Goal: Task Accomplishment & Management: Use online tool/utility

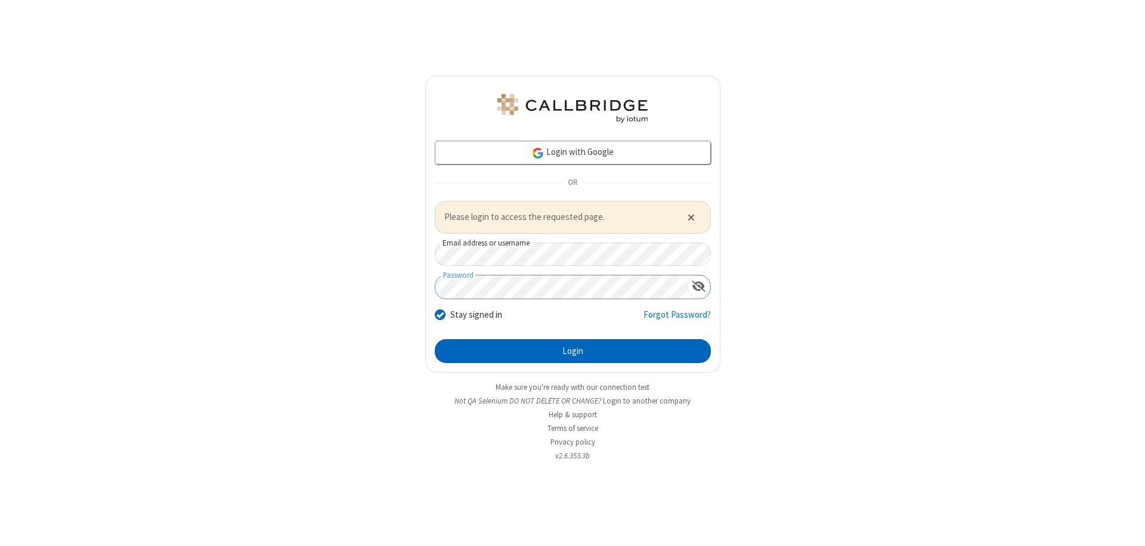
click at [573, 351] on button "Login" at bounding box center [573, 351] width 276 height 24
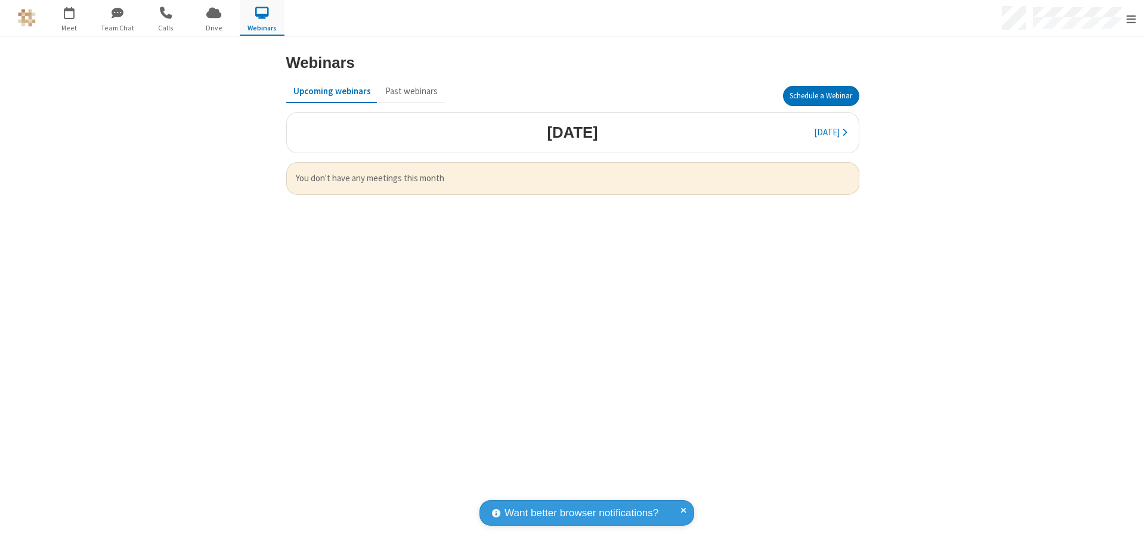
click at [821, 96] on button "Schedule a Webinar" at bounding box center [821, 96] width 76 height 20
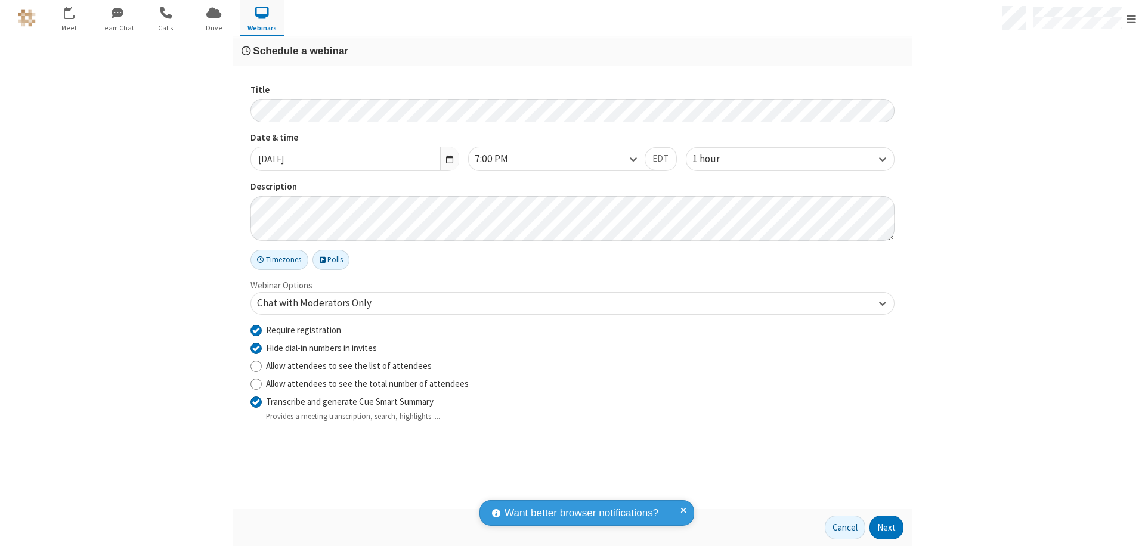
click at [256, 330] on input "Require registration" at bounding box center [255, 330] width 11 height 13
checkbox input "false"
click at [887, 528] on button "Next" at bounding box center [887, 528] width 34 height 24
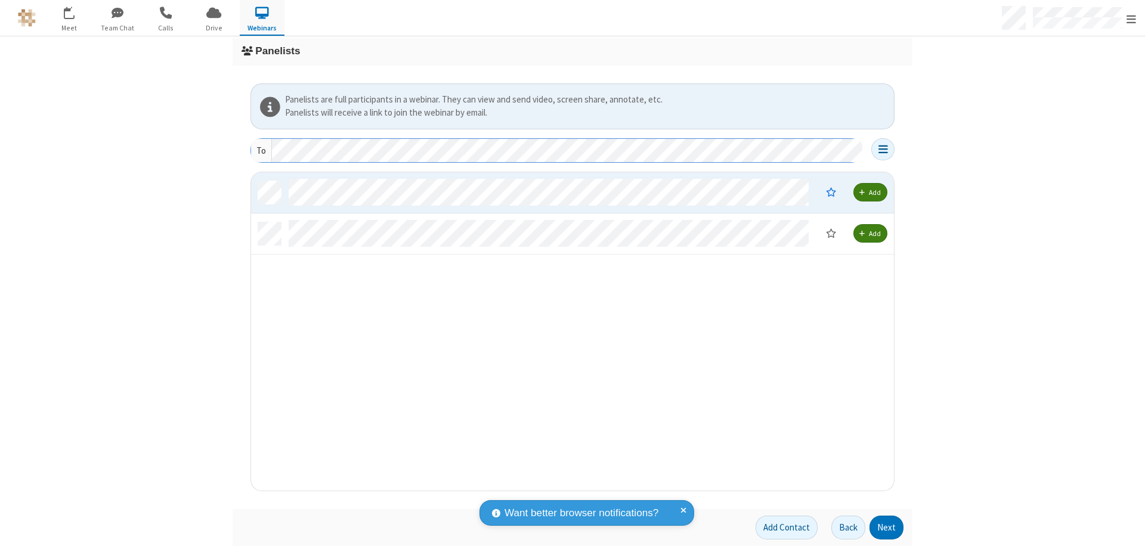
scroll to position [310, 634]
click at [887, 528] on button "Next" at bounding box center [887, 528] width 34 height 24
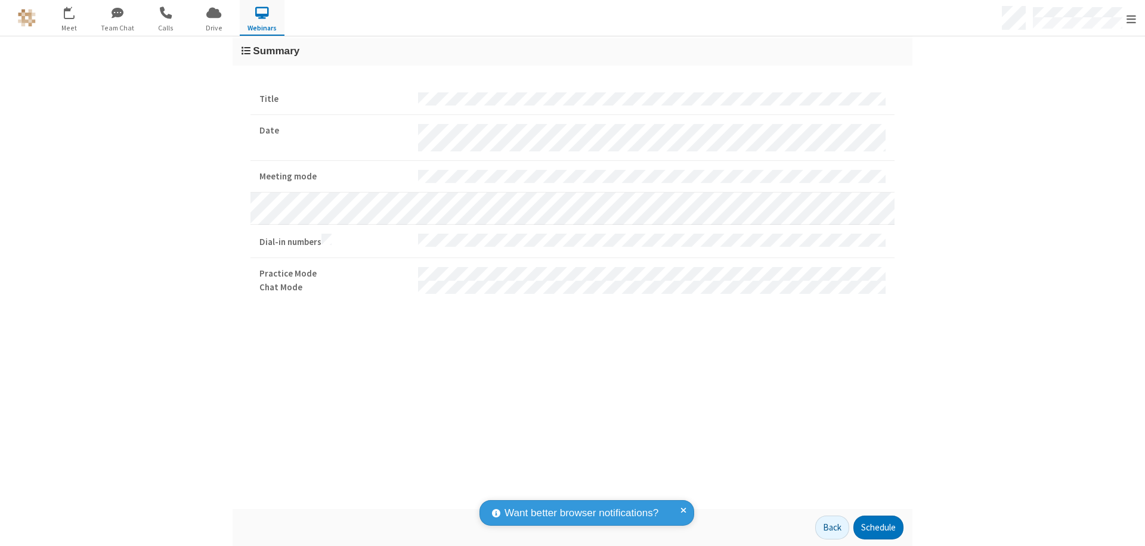
click at [878, 528] on button "Schedule" at bounding box center [878, 528] width 50 height 24
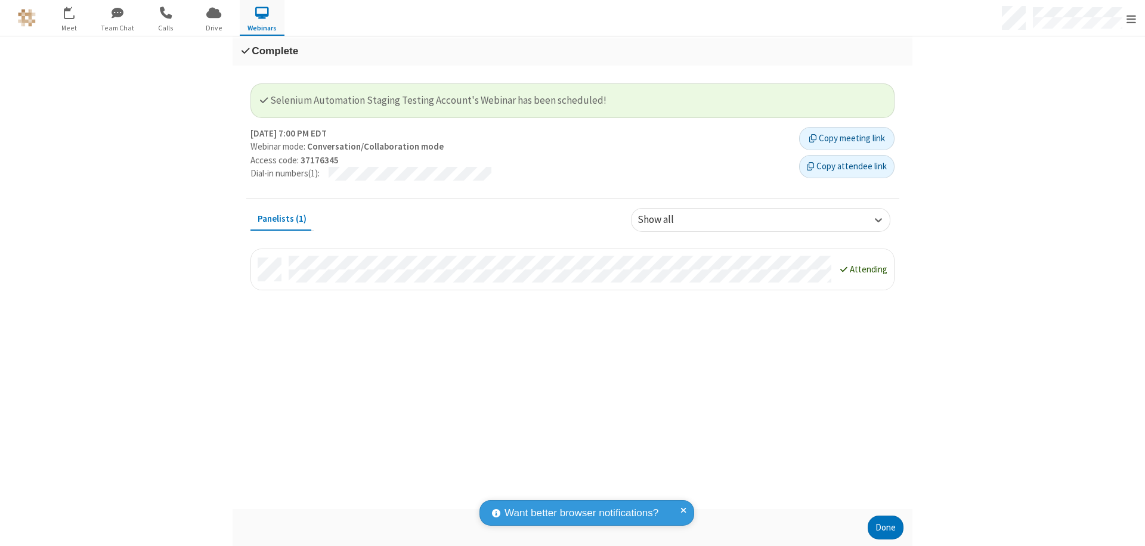
click at [886, 528] on button "Done" at bounding box center [886, 528] width 36 height 24
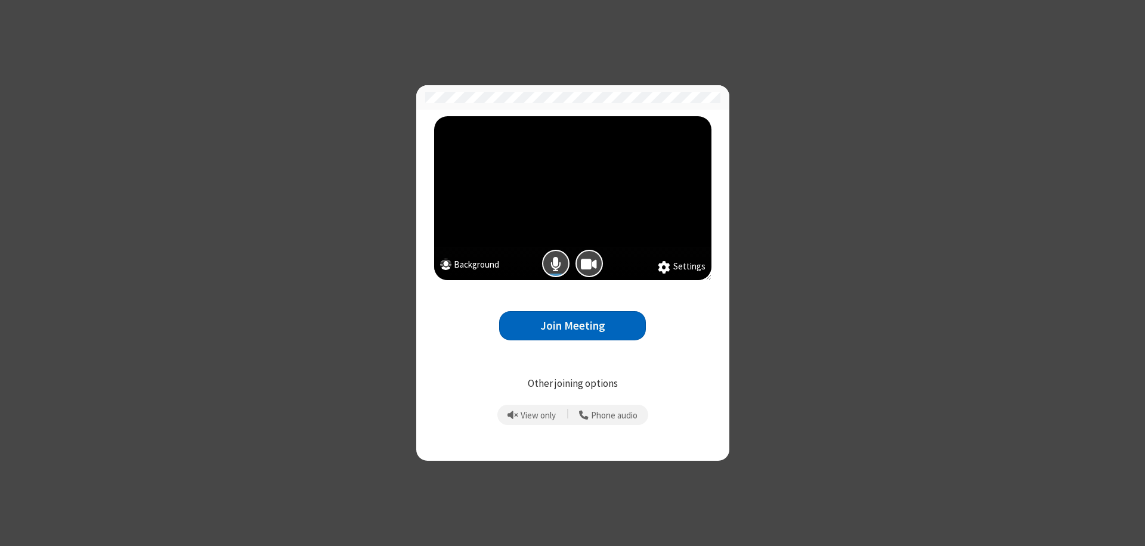
click at [573, 326] on button "Join Meeting" at bounding box center [572, 325] width 147 height 29
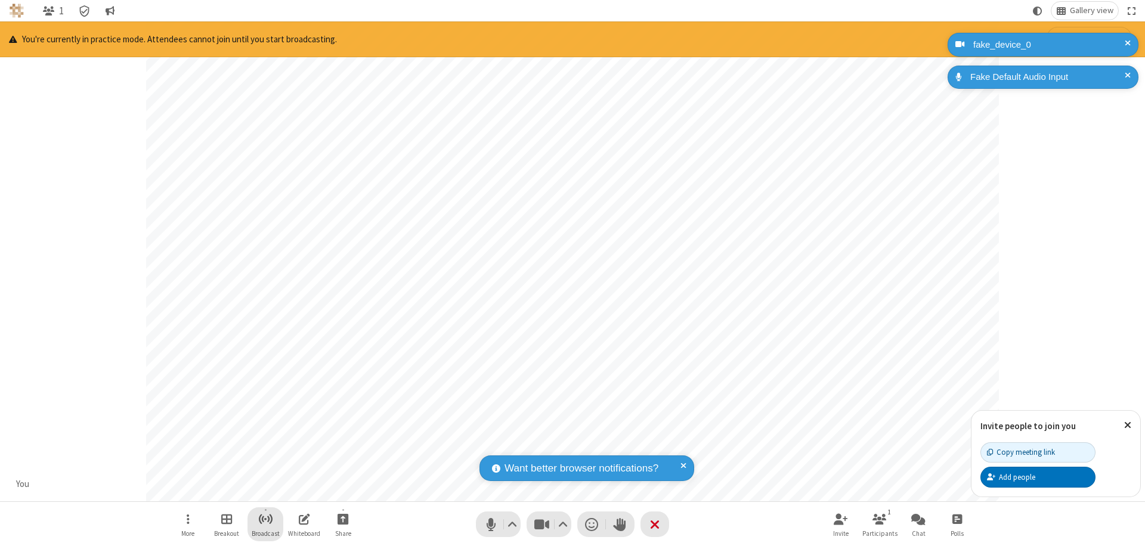
click at [265, 519] on span "Start broadcast" at bounding box center [265, 519] width 15 height 15
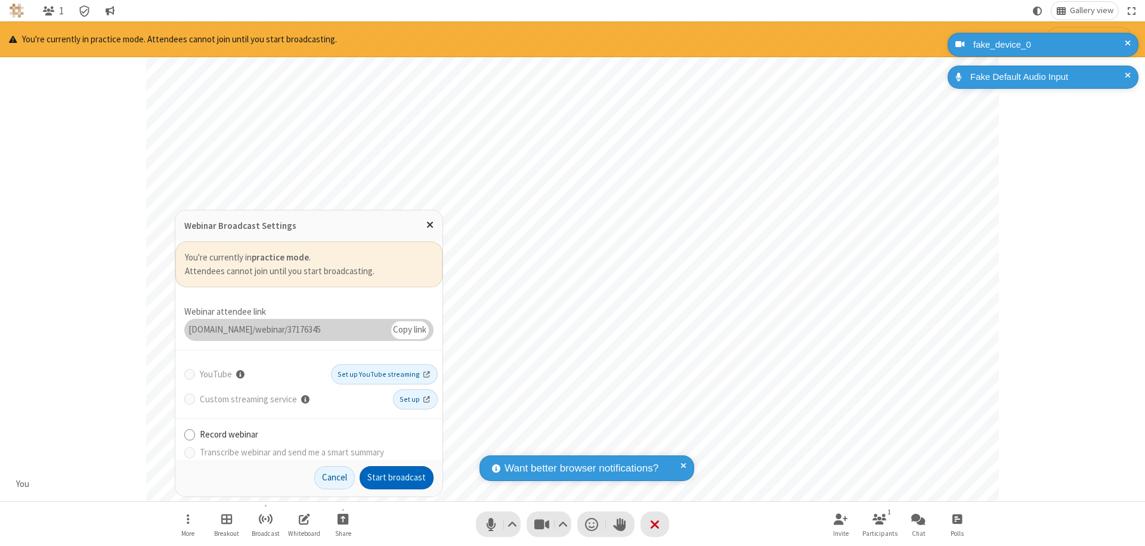
click at [397, 478] on button "Start broadcast" at bounding box center [397, 478] width 74 height 24
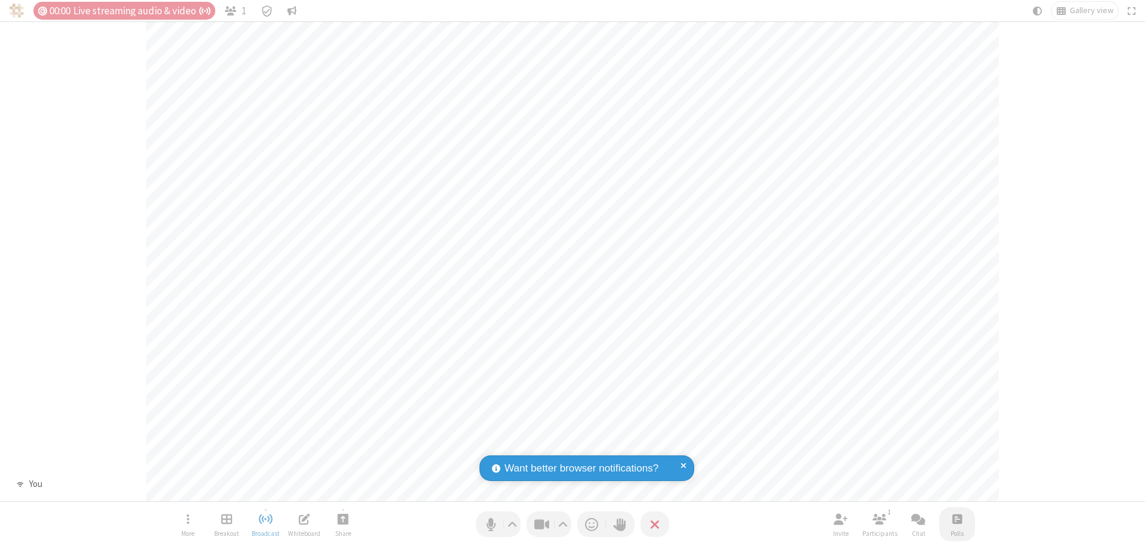
click at [957, 519] on span "Open poll" at bounding box center [957, 519] width 10 height 15
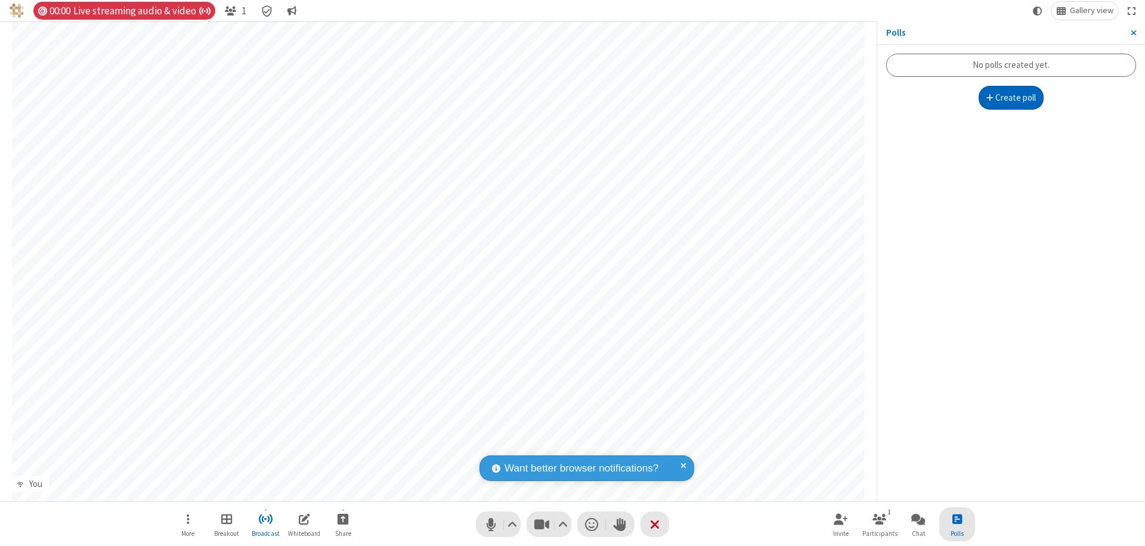
click at [1011, 98] on button "Create poll" at bounding box center [1012, 98] width 66 height 24
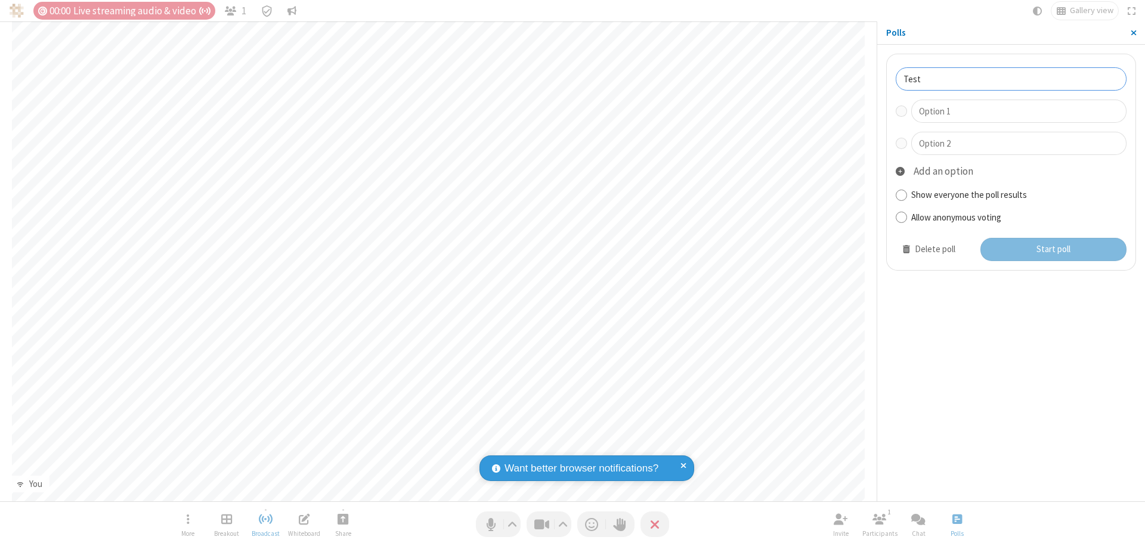
type input "Test"
type input "Yes"
type input "No"
click at [1053, 249] on button "Start poll" at bounding box center [1053, 250] width 147 height 24
